Goal: Task Accomplishment & Management: Complete application form

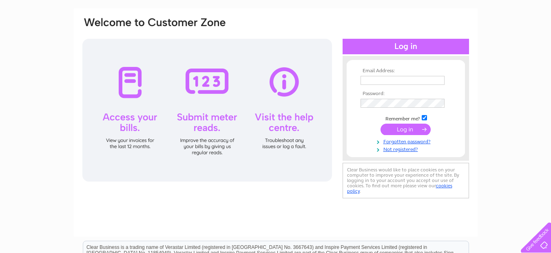
scroll to position [49, 0]
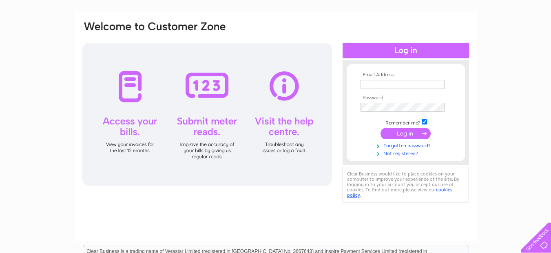
click at [405, 153] on link "Not registered?" at bounding box center [407, 153] width 93 height 8
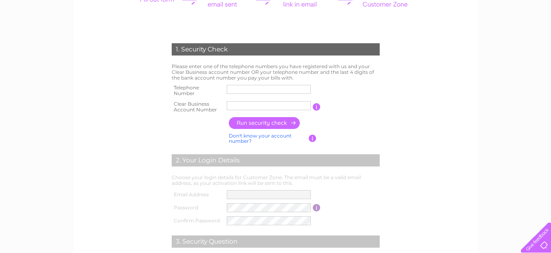
scroll to position [133, 0]
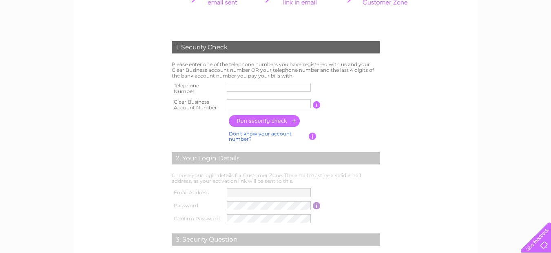
click at [255, 90] on input "text" at bounding box center [269, 87] width 84 height 9
type input "07392408311"
click at [256, 105] on input "text" at bounding box center [269, 103] width 84 height 9
type input "200031688"
click at [257, 121] on input "button" at bounding box center [265, 121] width 72 height 12
